Goal: Information Seeking & Learning: Learn about a topic

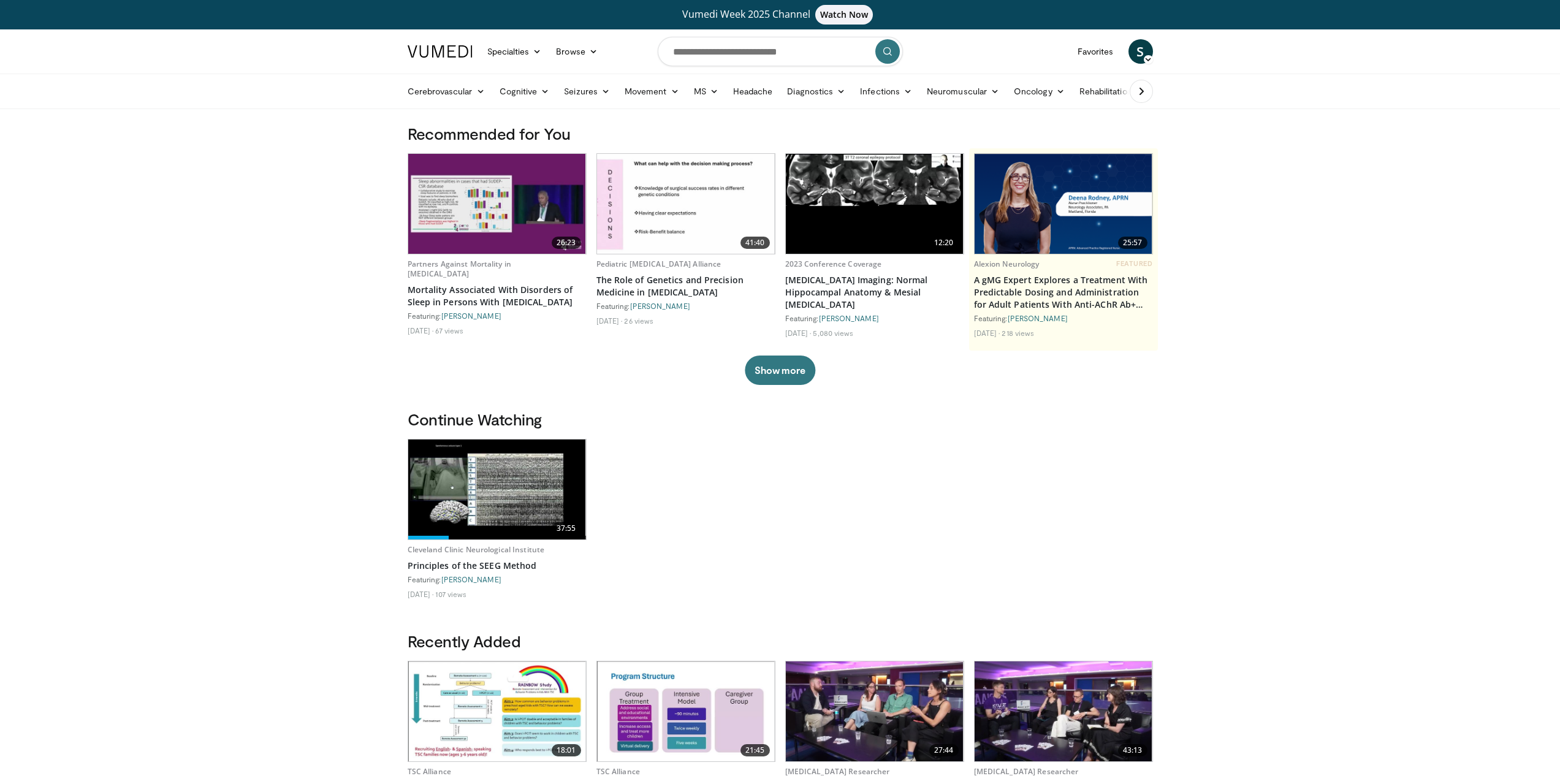
click at [1243, 423] on body "Vumedi Week 2025 Channel Watch Now Specialties Adult & Family Medicine Allergy,…" at bounding box center [780, 746] width 1560 height 1493
click at [689, 49] on input "Search topics, interventions" at bounding box center [780, 51] width 245 height 30
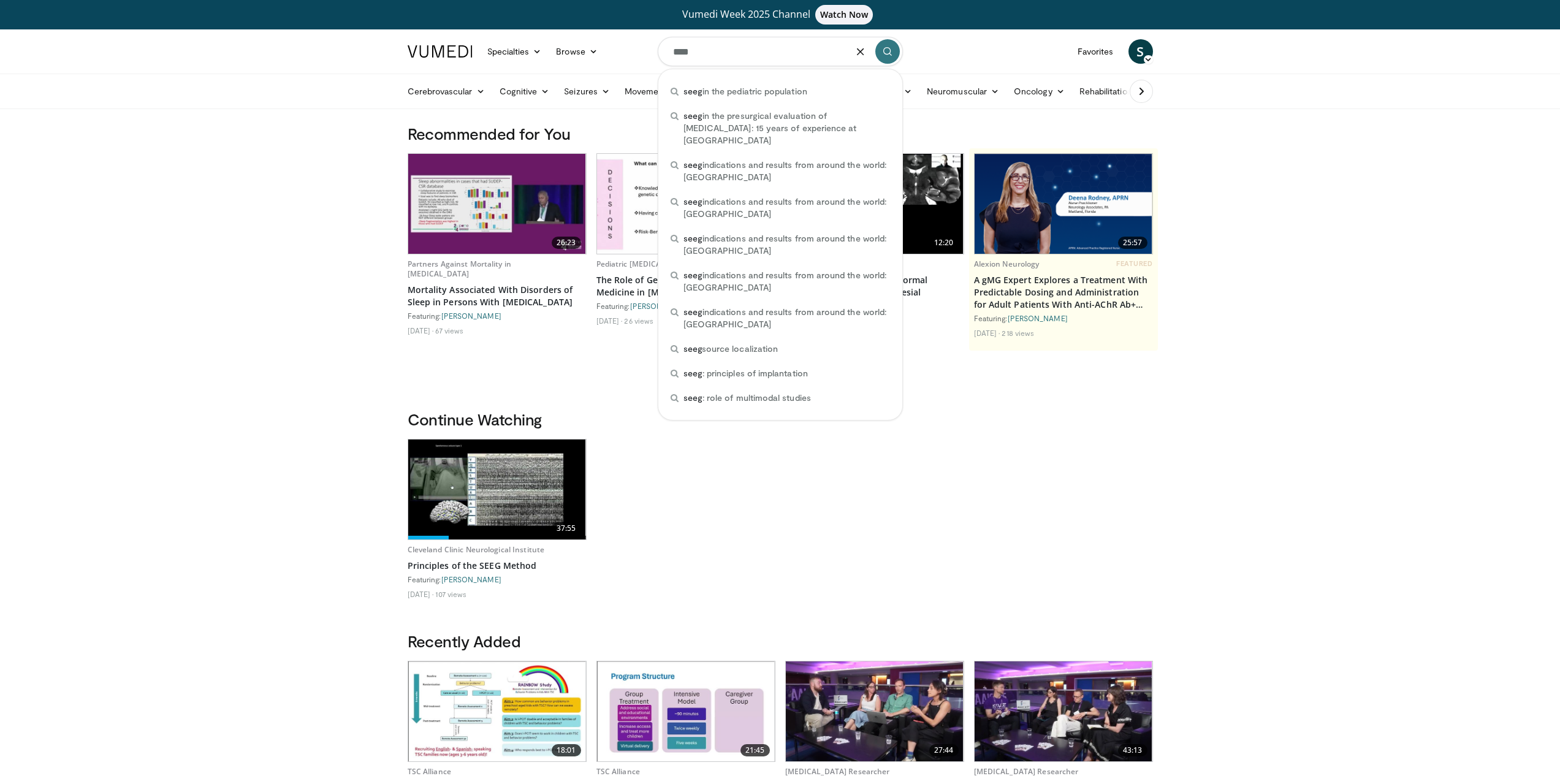
type input "****"
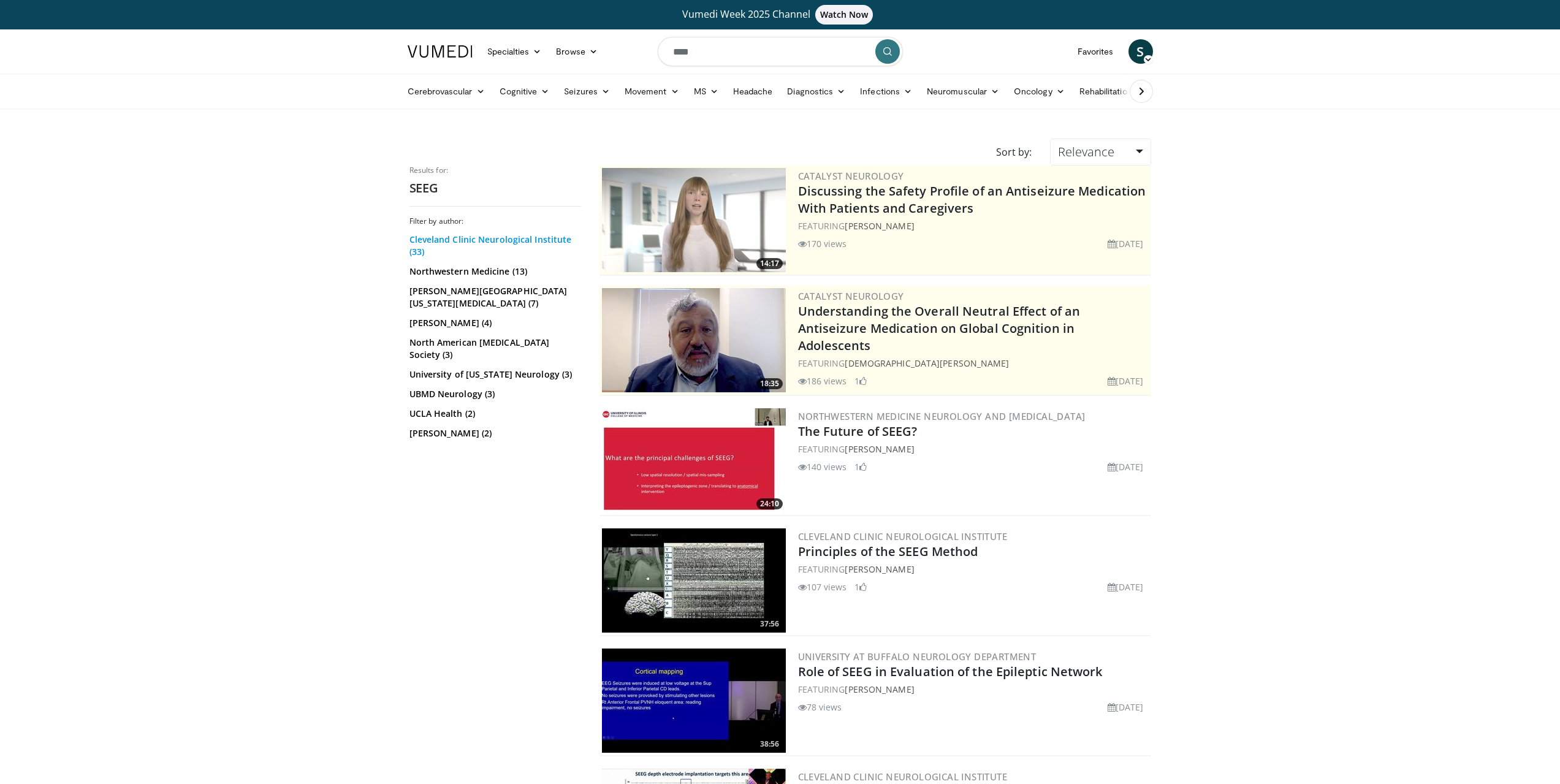
click at [434, 240] on link "Cleveland Clinic Neurological Institute (33)" at bounding box center [494, 245] width 169 height 24
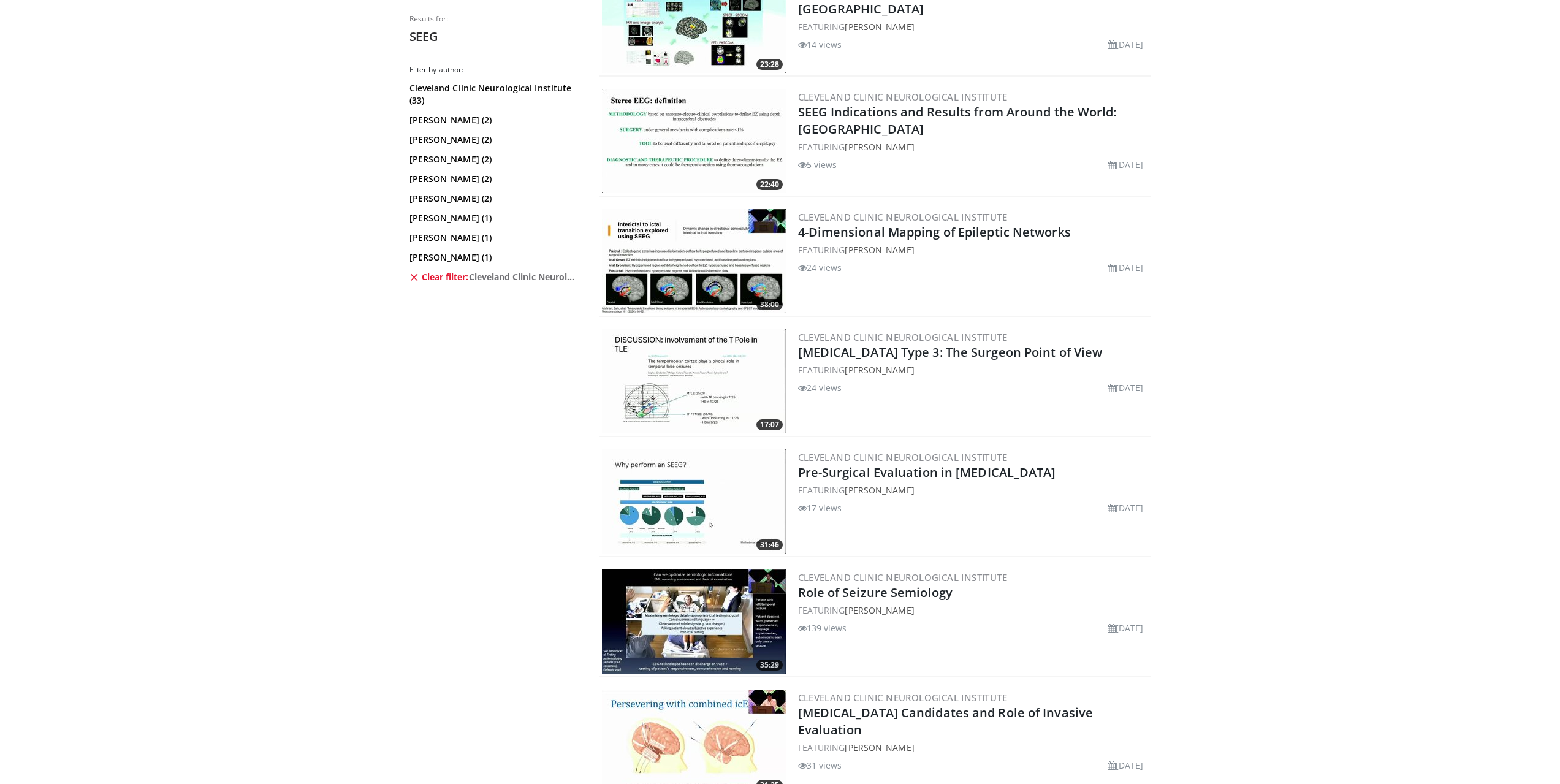
scroll to position [1960, 0]
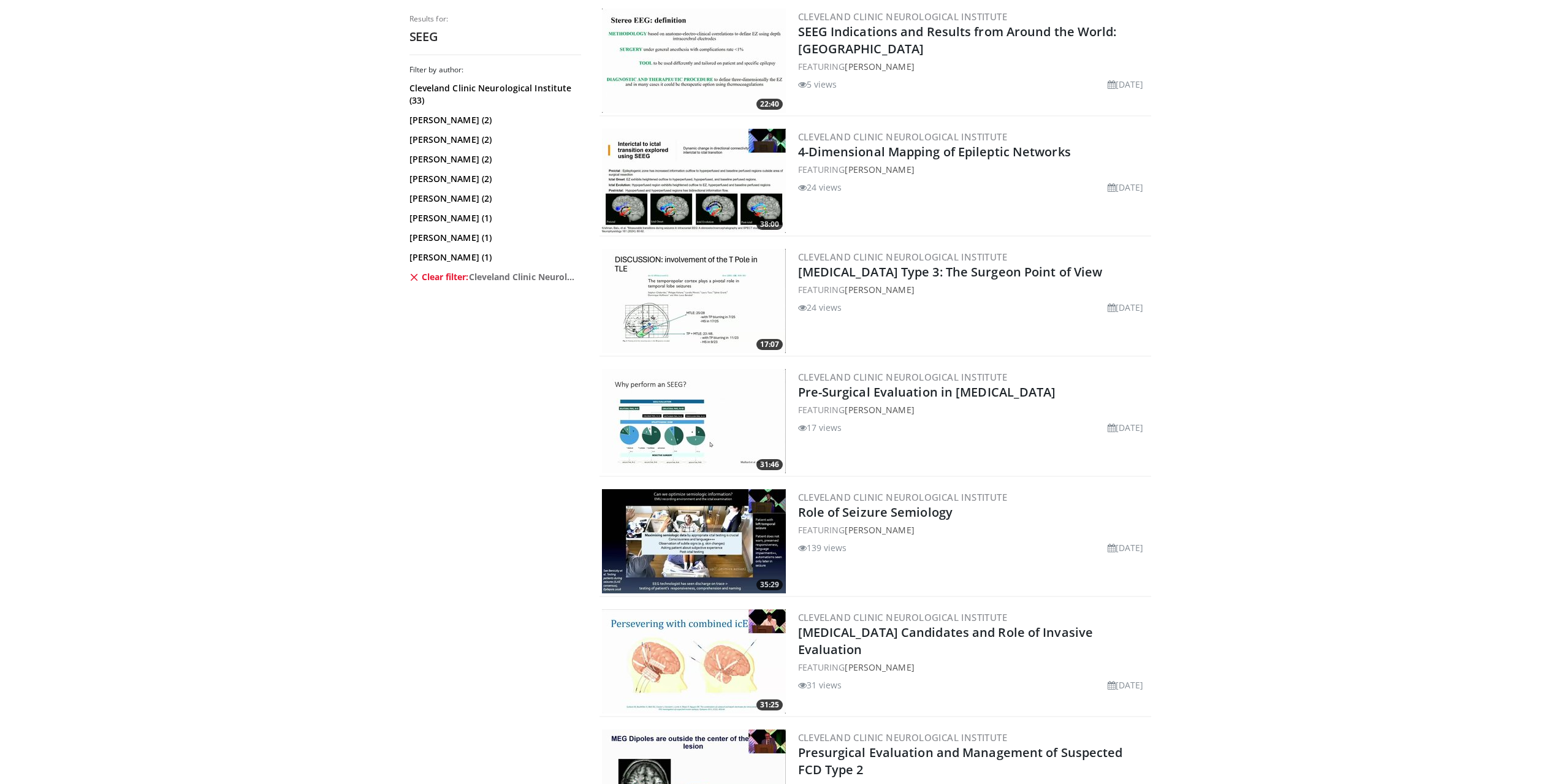
click at [645, 532] on img at bounding box center [694, 540] width 184 height 104
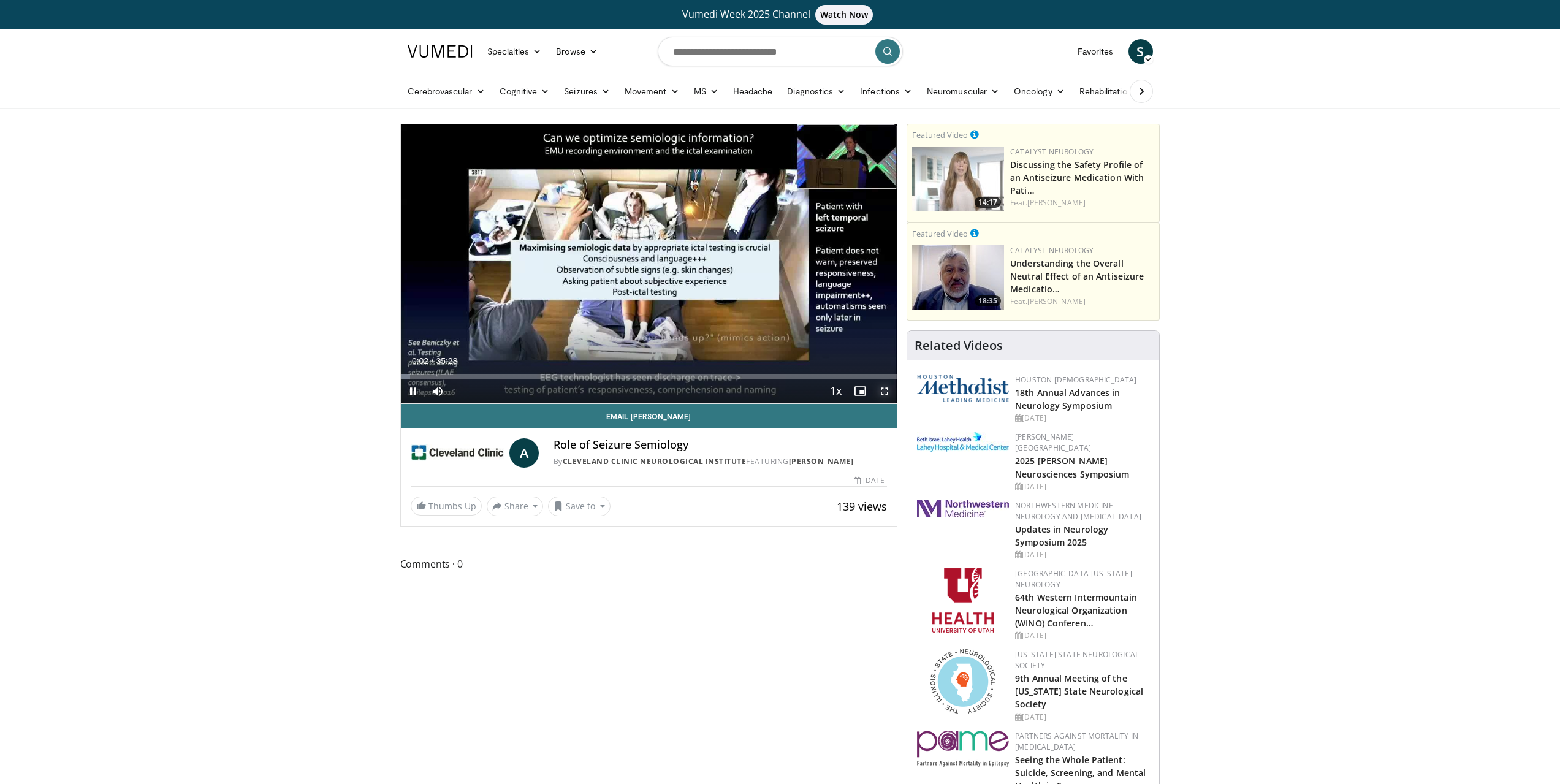
click at [880, 390] on span "Video Player" at bounding box center [883, 391] width 24 height 24
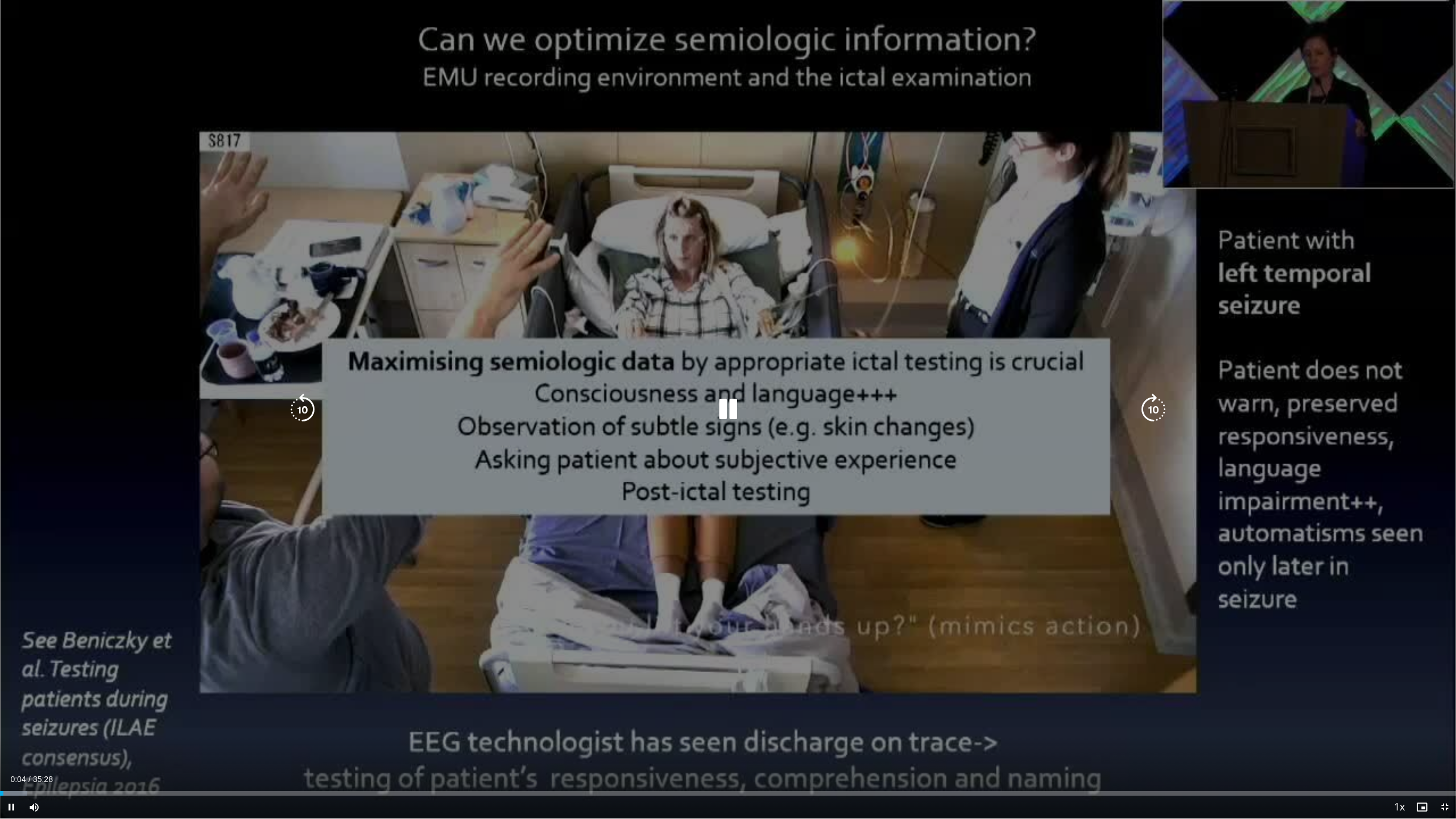
click at [707, 591] on div "10 seconds Tap to unmute" at bounding box center [728, 409] width 1456 height 818
click at [681, 398] on div "Video Player" at bounding box center [728, 409] width 873 height 23
click at [721, 410] on icon "Video Player" at bounding box center [728, 410] width 32 height 32
click at [734, 404] on icon "Video Player" at bounding box center [728, 410] width 32 height 32
